Goal: Information Seeking & Learning: Learn about a topic

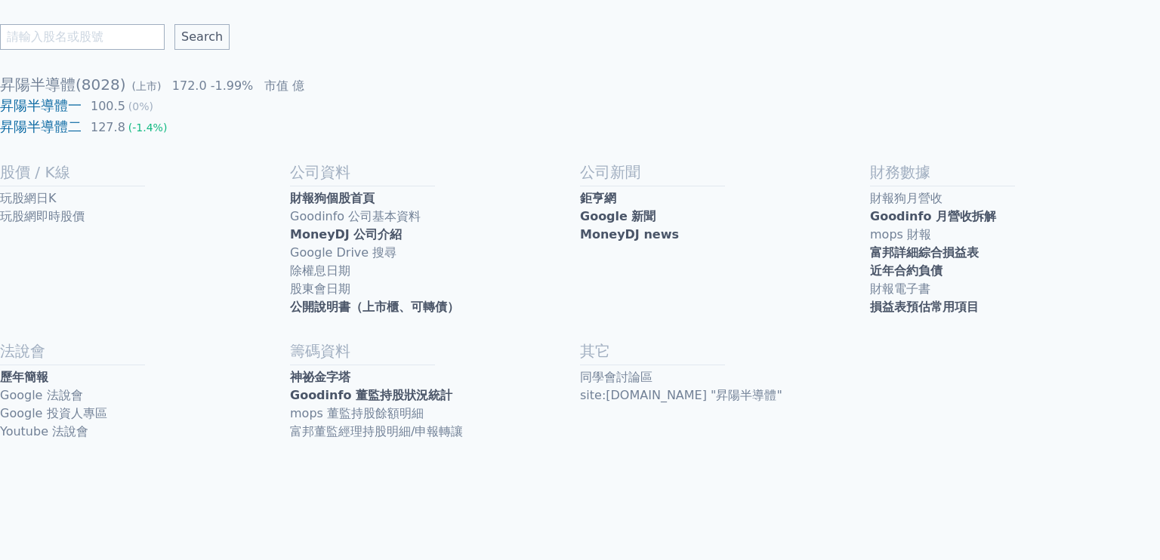
click at [114, 32] on input "text" at bounding box center [82, 37] width 165 height 26
type input "均豪"
click at [174, 24] on input "Search" at bounding box center [201, 37] width 55 height 26
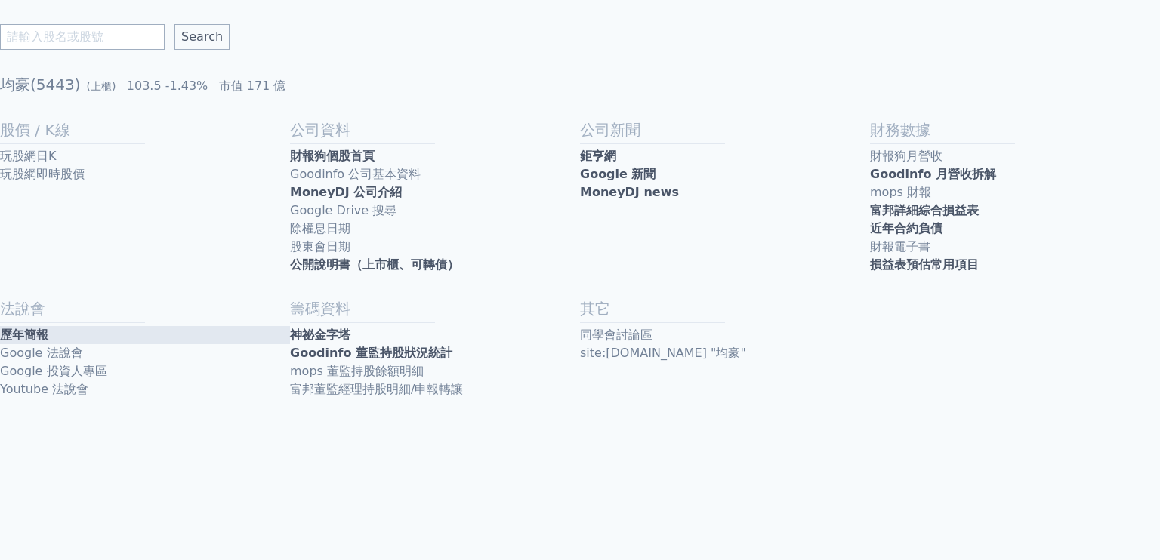
click at [54, 340] on link "歷年簡報" at bounding box center [145, 335] width 290 height 18
click at [113, 39] on input "text" at bounding box center [82, 37] width 165 height 26
type input "1"
type input "倍利科"
click at [174, 24] on input "Search" at bounding box center [201, 37] width 55 height 26
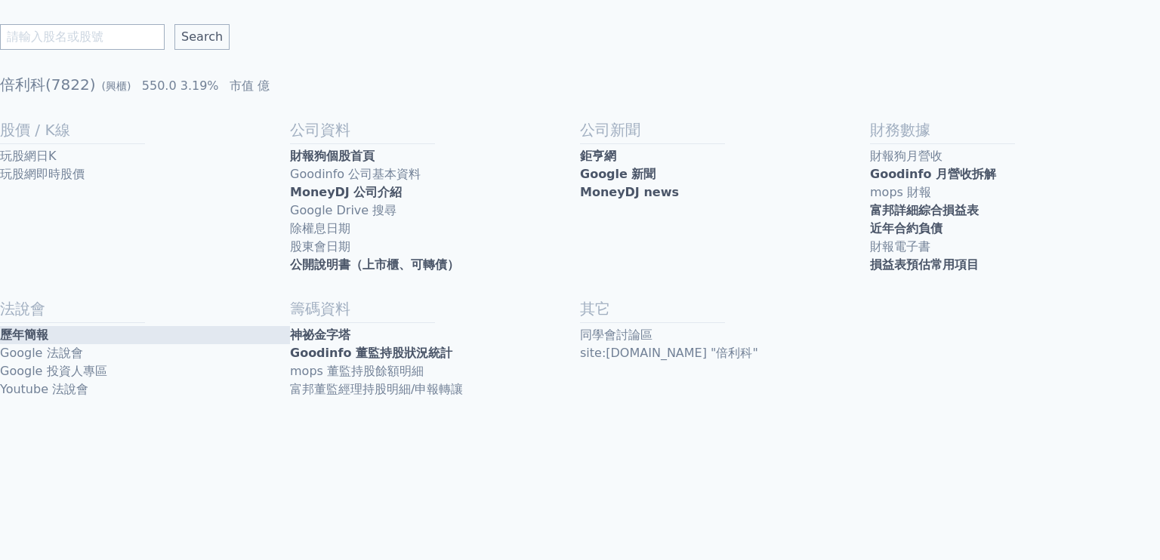
click at [36, 338] on link "歷年簡報" at bounding box center [145, 335] width 290 height 18
click at [312, 258] on link "公開說明書（上市櫃、可轉債）" at bounding box center [435, 265] width 290 height 18
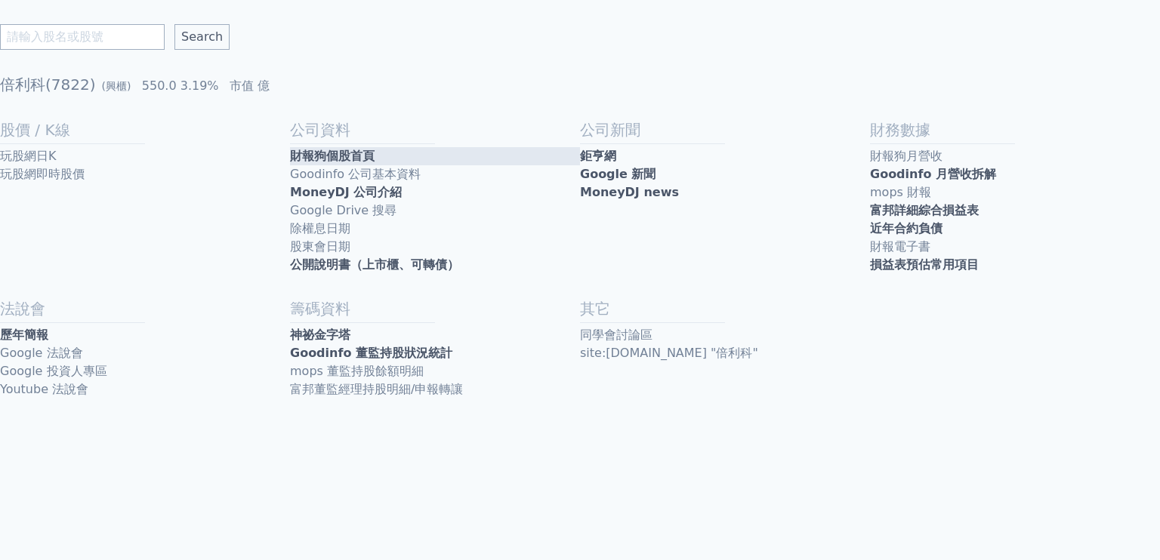
click at [359, 156] on link "財報狗個股首頁" at bounding box center [435, 156] width 290 height 18
